Goal: Contribute content: Add original content to the website for others to see

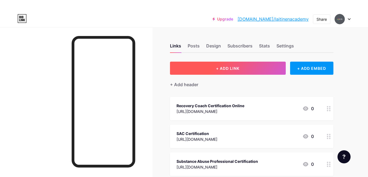
click at [219, 66] on span "+ ADD LINK" at bounding box center [227, 68] width 23 height 5
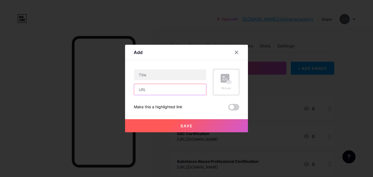
click at [152, 86] on input "text" at bounding box center [170, 89] width 72 height 11
paste input "[URL][DOMAIN_NAME]"
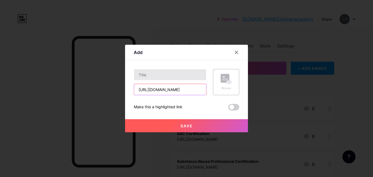
scroll to position [0, 137]
type input "[URL][DOMAIN_NAME]"
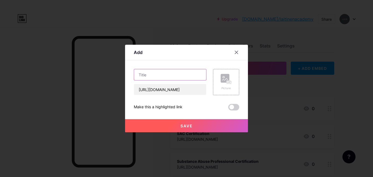
click at [163, 78] on input "text" at bounding box center [170, 74] width 72 height 11
paste input "Why Starting SAC-IT 5 Years After Graduation Can Be the Best Career Move Yet"
type input "Why Starting SAC-IT 5 Years After Graduation Can Be the Best Career Move Yet"
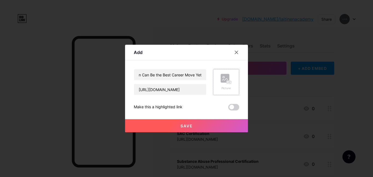
click at [228, 82] on icon at bounding box center [227, 82] width 1 height 1
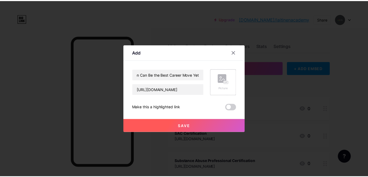
scroll to position [0, 0]
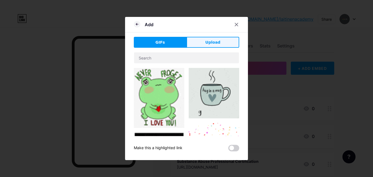
click at [206, 46] on button "Upload" at bounding box center [212, 42] width 53 height 11
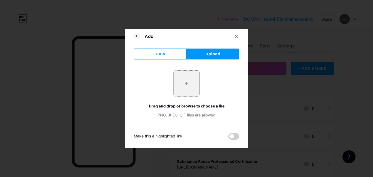
click at [186, 83] on input "file" at bounding box center [186, 84] width 26 height 26
type input "C:\fakepath\Why Starting SAC-IT 5 Years After Graduation Can Be the Best Career…"
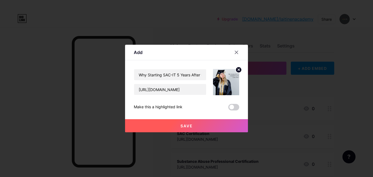
click at [183, 127] on span "Save" at bounding box center [186, 126] width 12 height 5
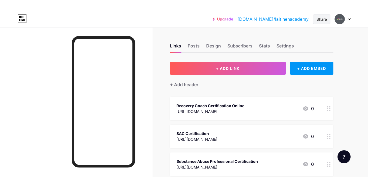
click at [326, 18] on div "Share" at bounding box center [322, 19] width 10 height 6
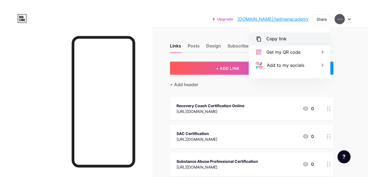
click at [280, 38] on div "Copy link" at bounding box center [277, 39] width 20 height 7
